Goal: Navigation & Orientation: Find specific page/section

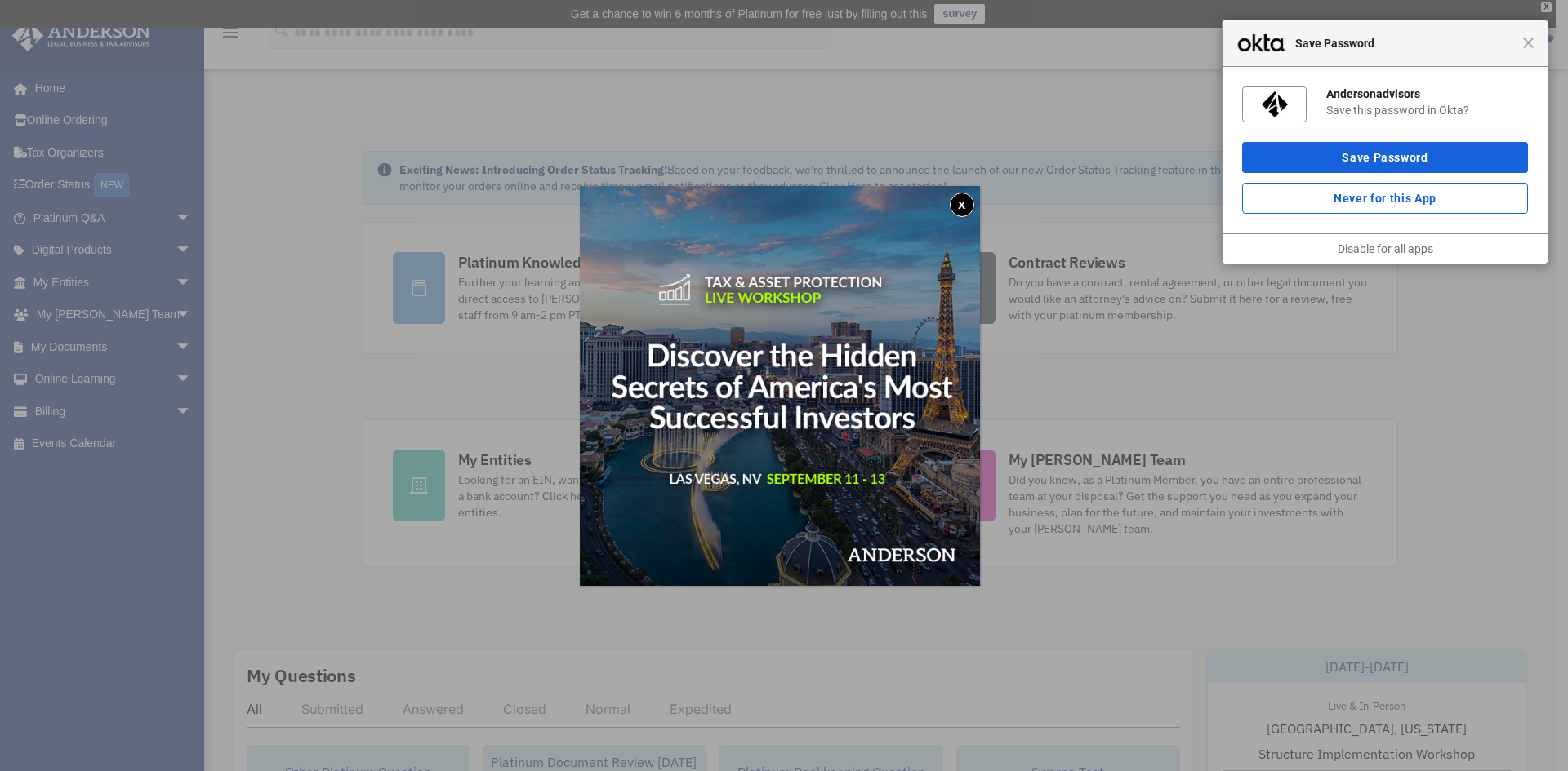
click at [1534, 43] on div "Close Save Password" at bounding box center [1384, 43] width 325 height 47
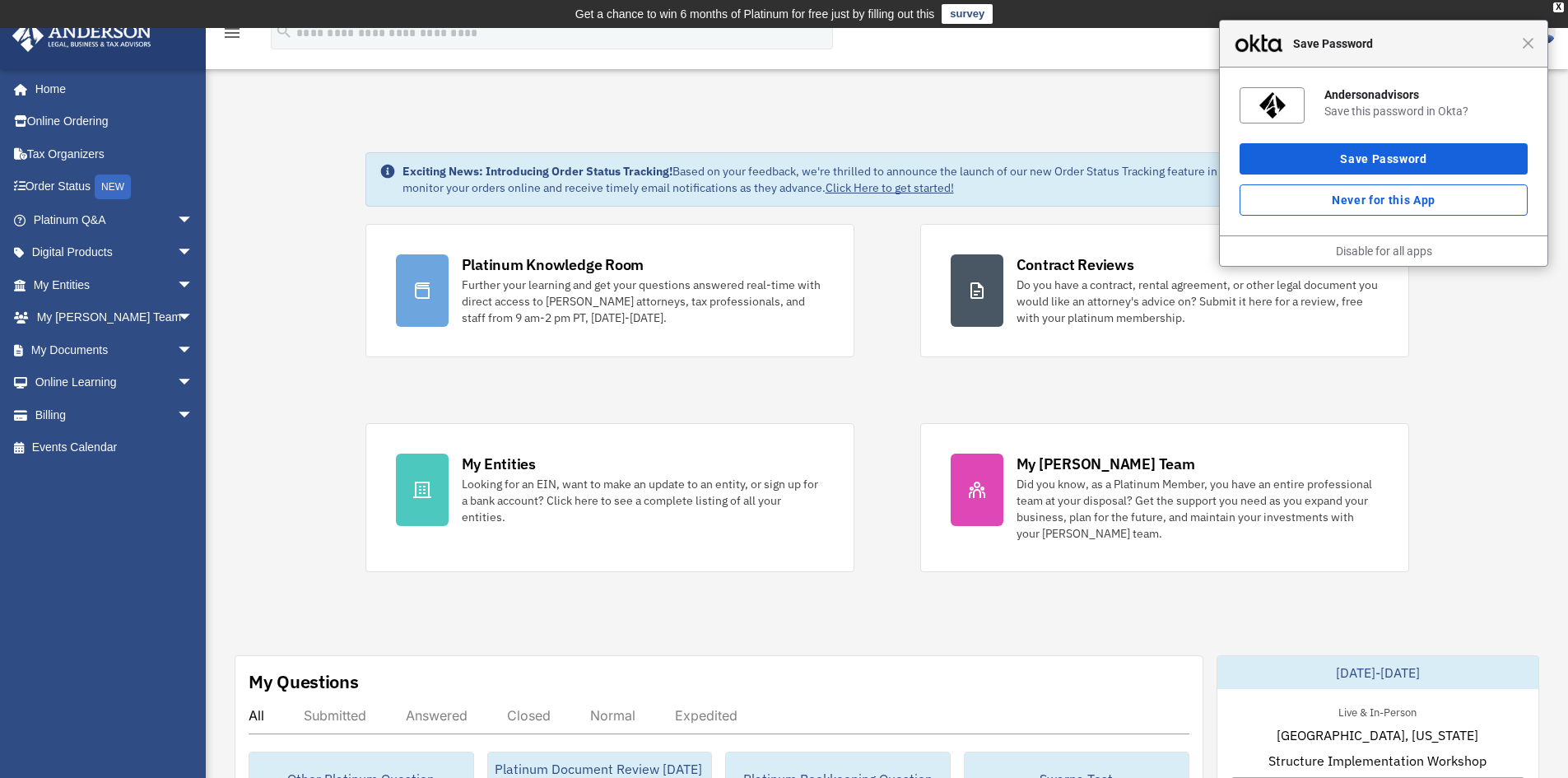
click at [1532, 52] on div "Close Save Password" at bounding box center [1384, 44] width 327 height 47
click at [1533, 51] on div "Close Save Password" at bounding box center [1384, 44] width 327 height 47
click at [1525, 51] on div "Close Save Password" at bounding box center [1384, 44] width 327 height 47
click at [1528, 51] on div "Close Save Password" at bounding box center [1384, 44] width 327 height 47
click at [1478, 173] on button "Save Password" at bounding box center [1384, 159] width 288 height 31
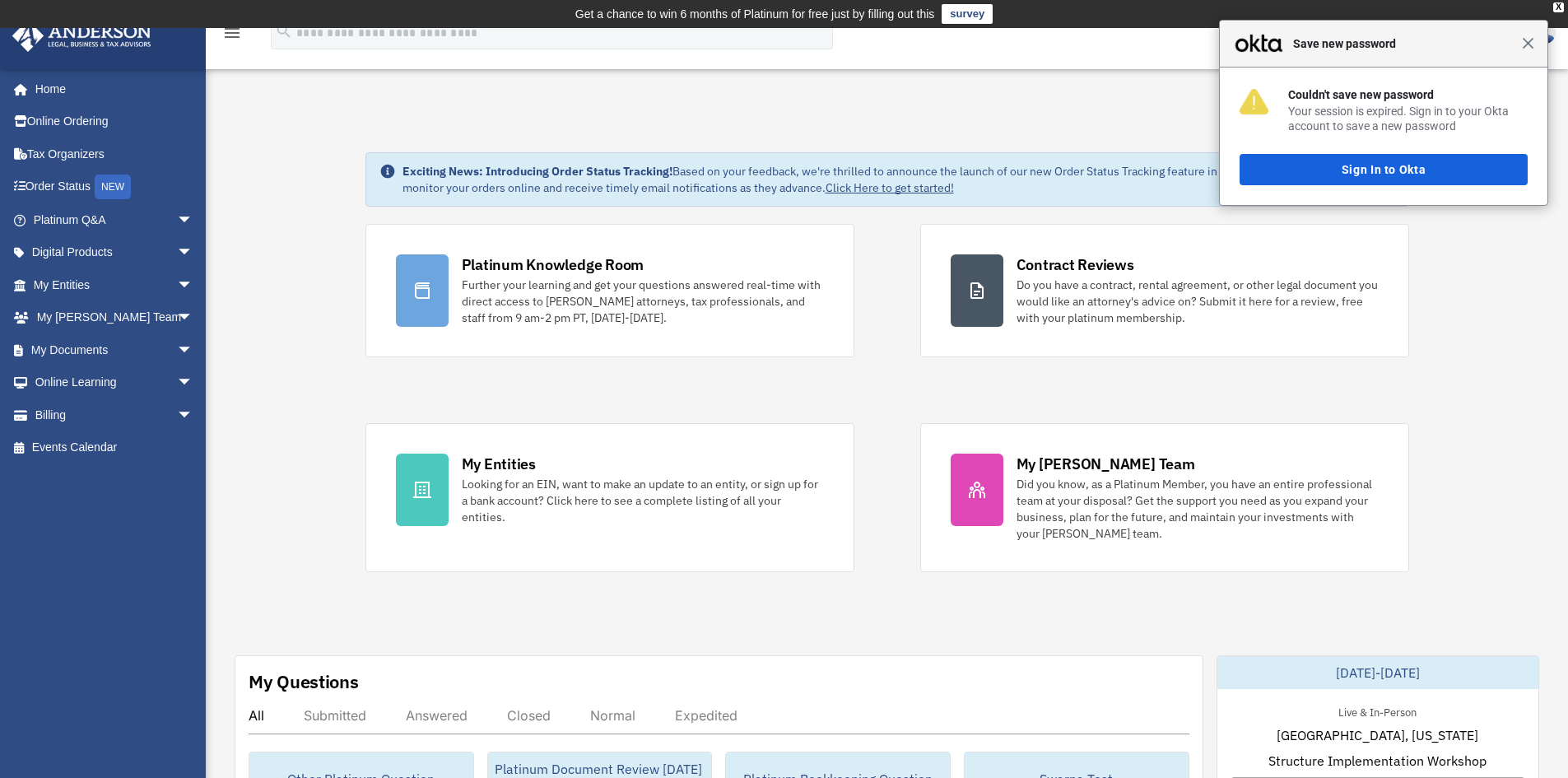
click at [1529, 45] on span "Close" at bounding box center [1528, 43] width 12 height 12
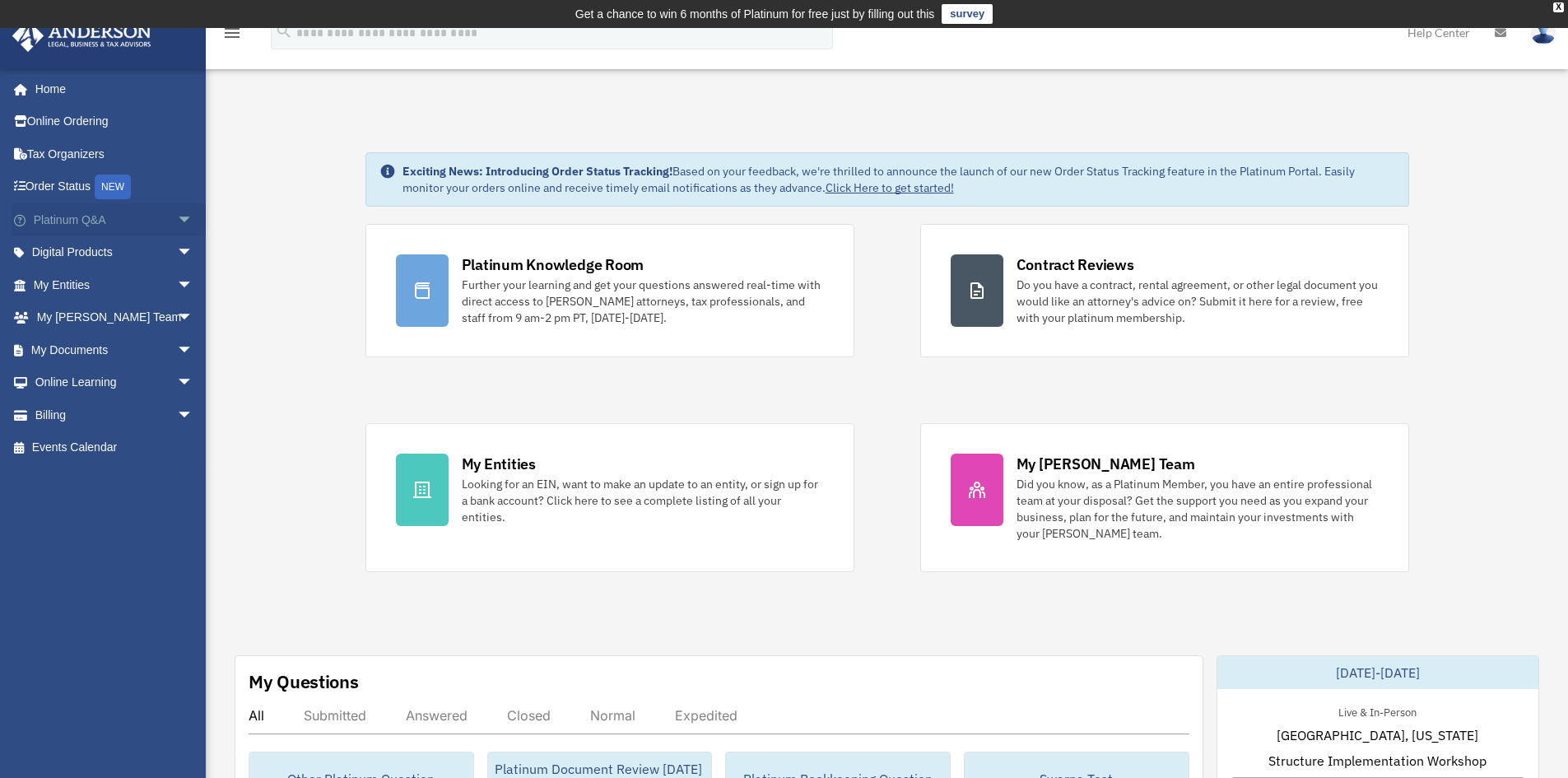
click at [105, 225] on link "Platinum Q&A arrow_drop_down" at bounding box center [114, 220] width 207 height 33
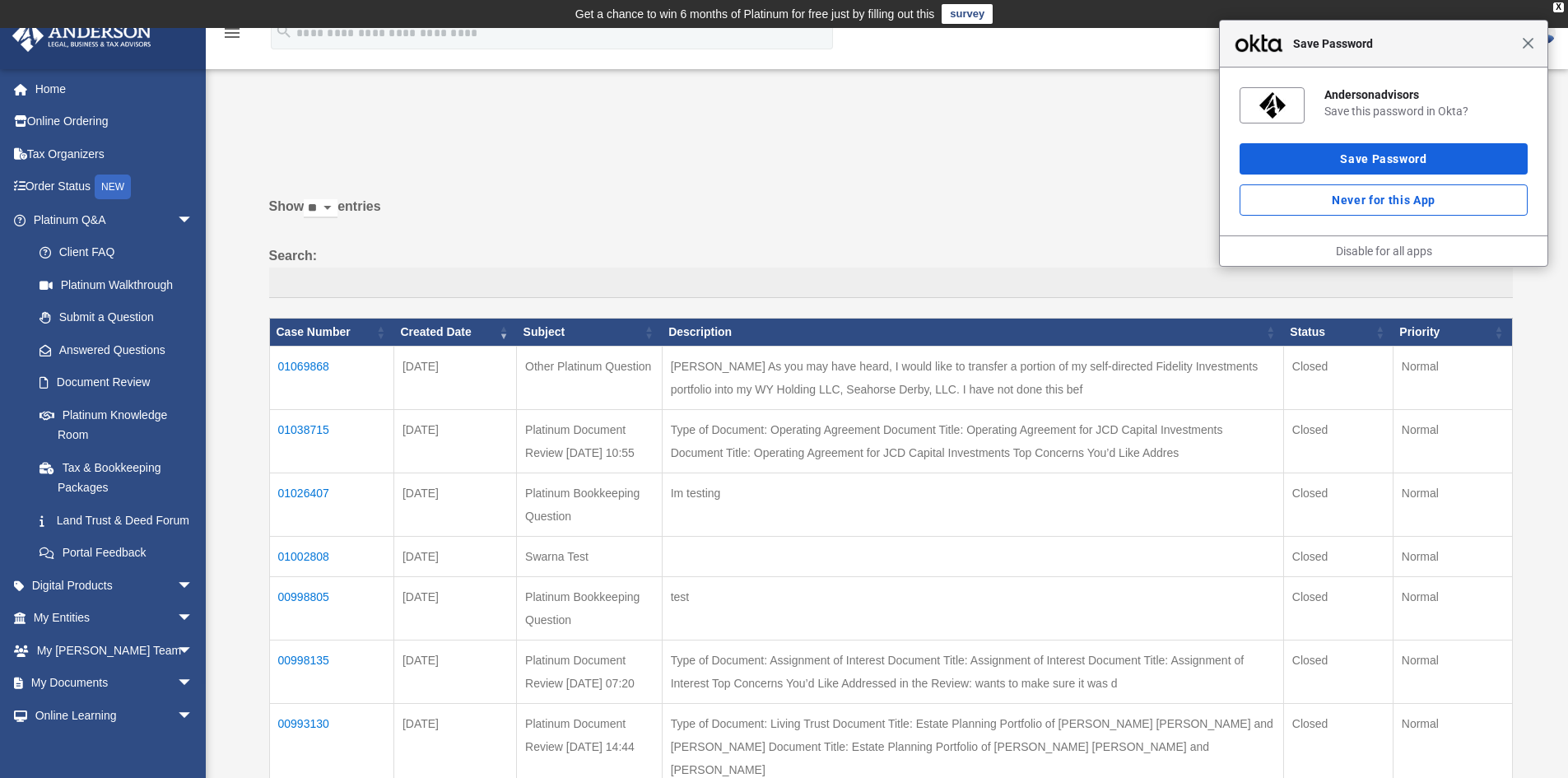
click at [1524, 46] on span "Close" at bounding box center [1528, 43] width 12 height 12
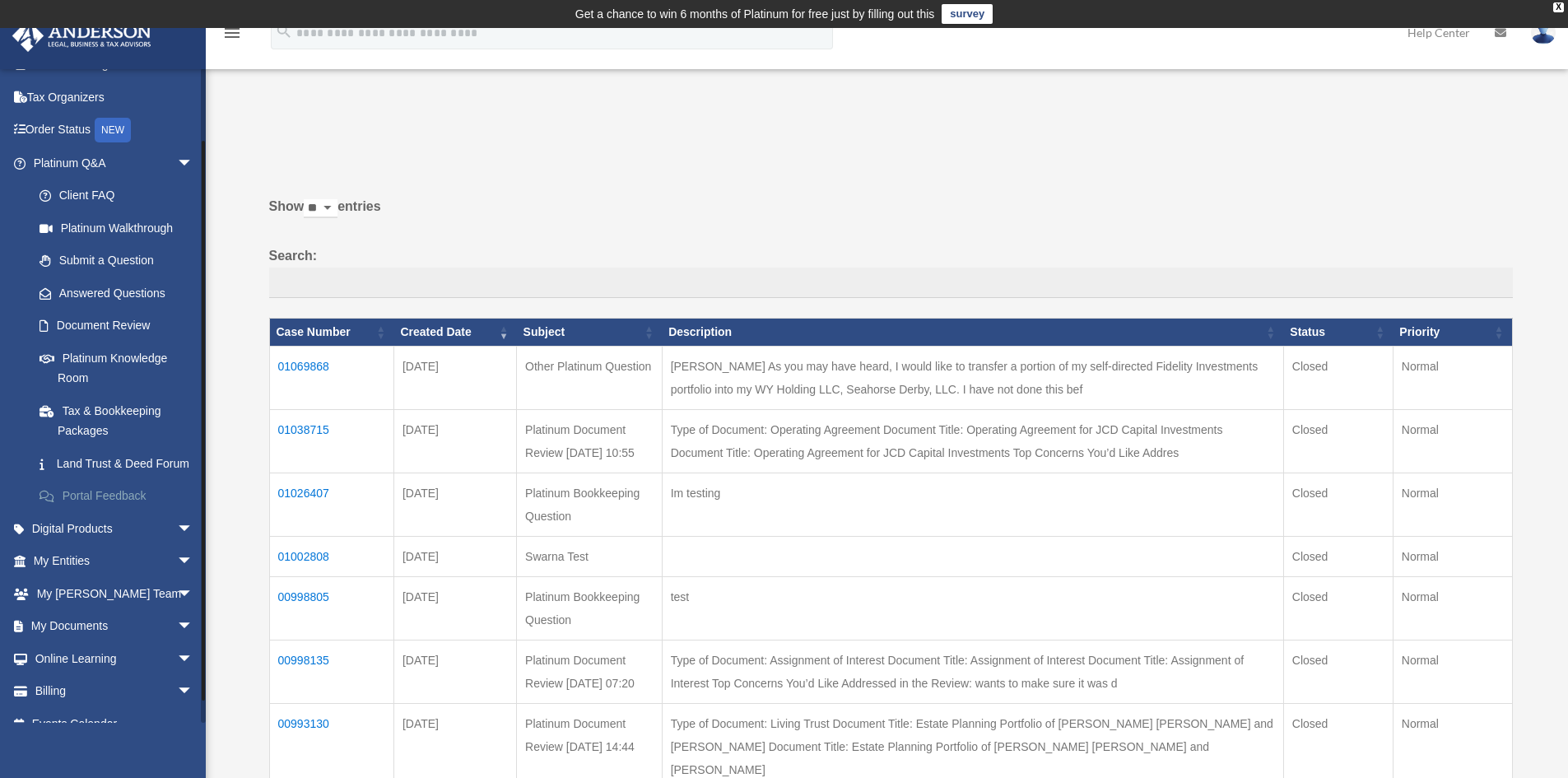
scroll to position [82, 0]
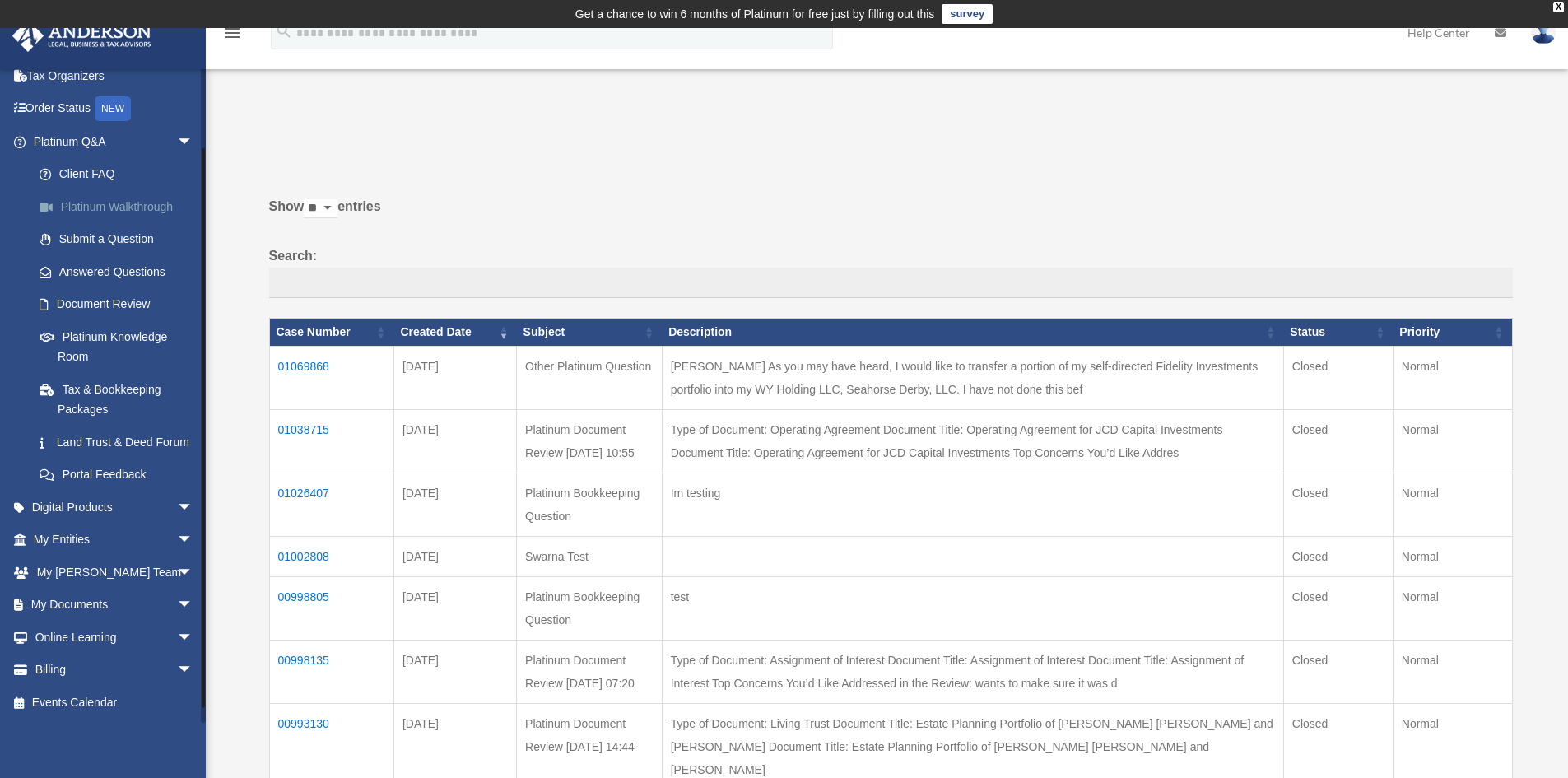
click at [122, 204] on link "Platinum Walkthrough" at bounding box center [121, 207] width 195 height 33
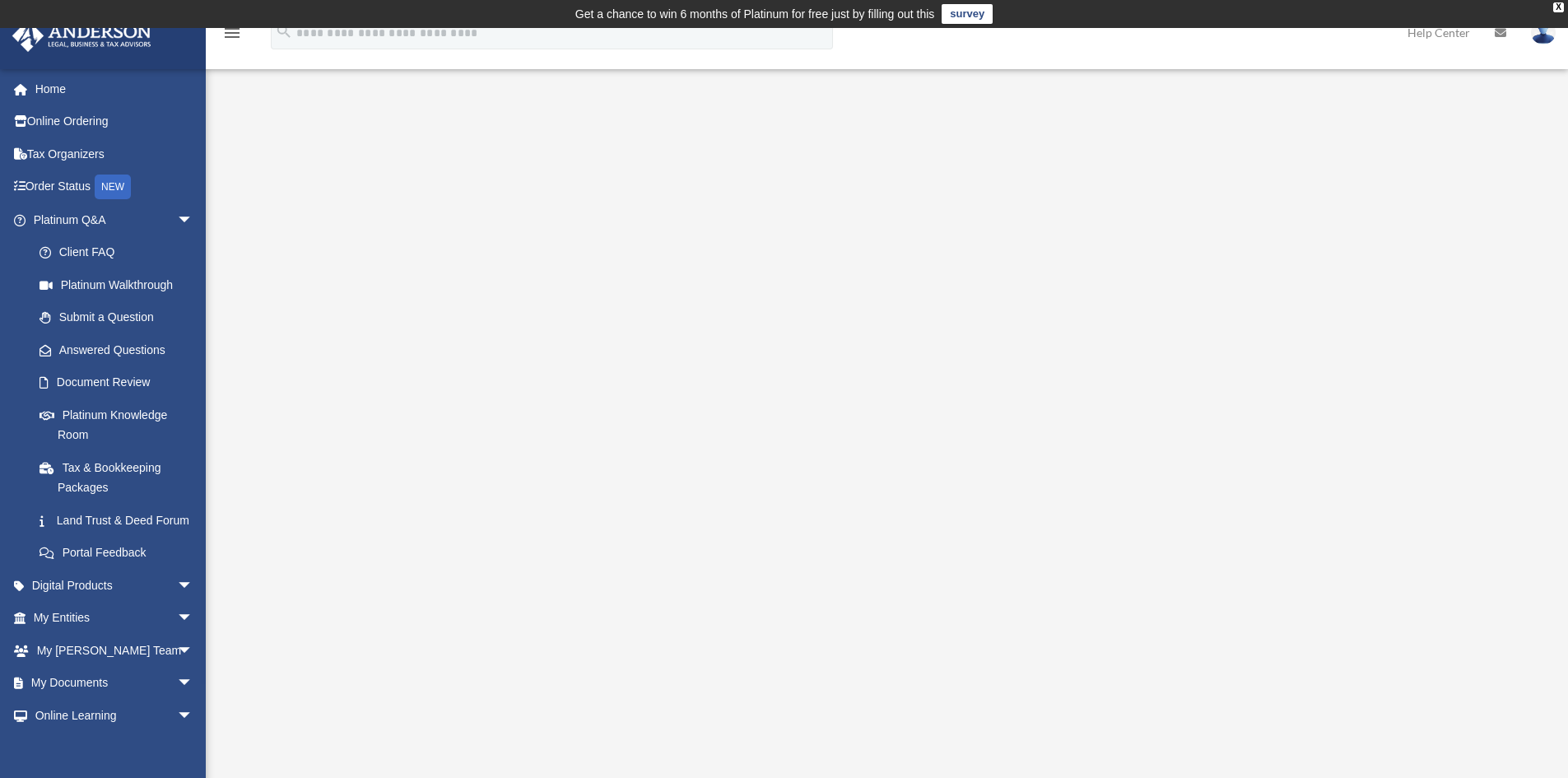
click at [880, 689] on div "<span data-mce-type="bookmark" style="display: inline-block; width: 0px; overfl…" at bounding box center [886, 423] width 1231 height 569
click at [390, 356] on div "<span data-mce-type="bookmark" style="display: inline-block; width: 0px; overfl…" at bounding box center [886, 423] width 1231 height 569
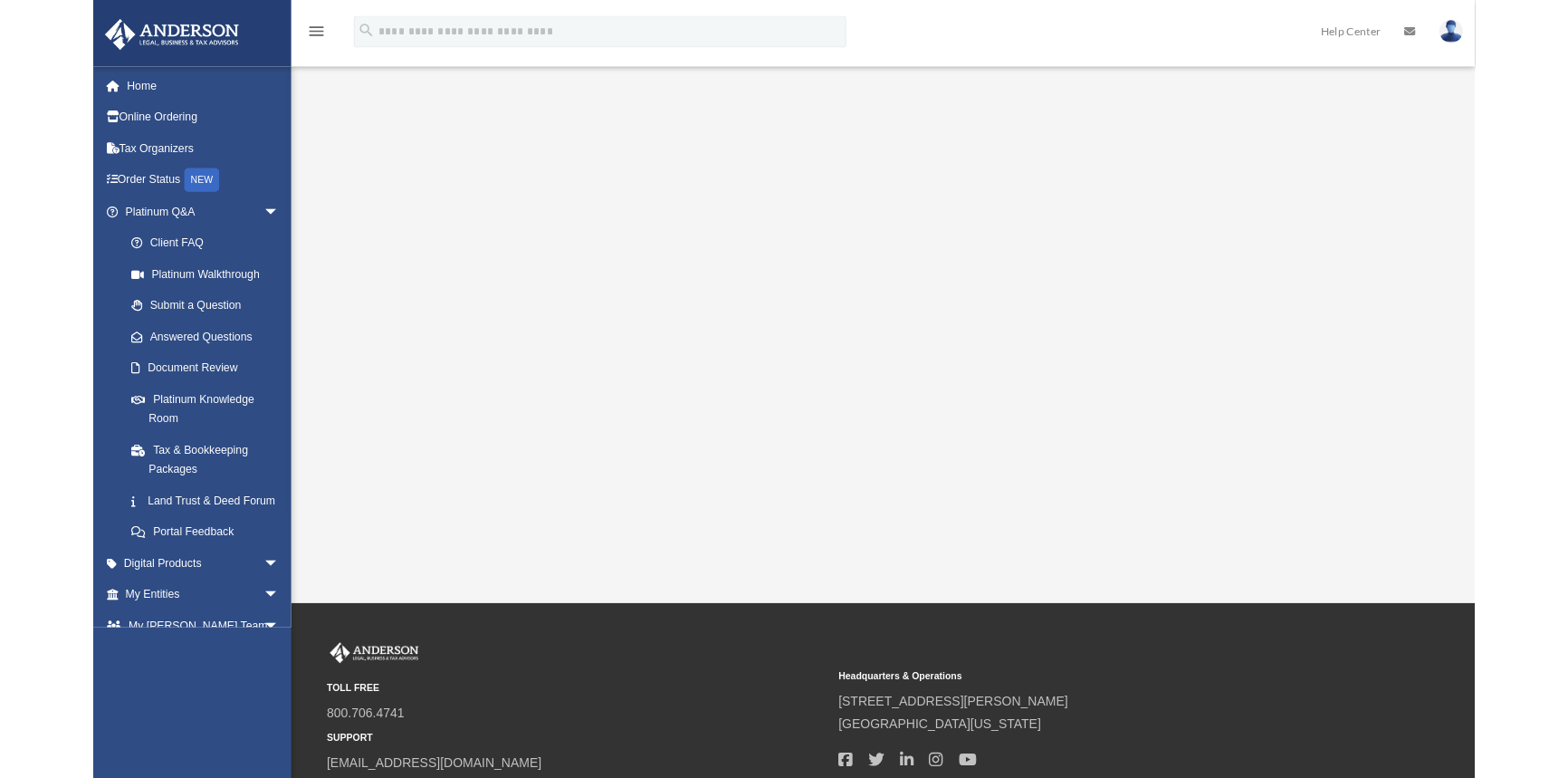
scroll to position [164, 0]
